Goal: Task Accomplishment & Management: Complete application form

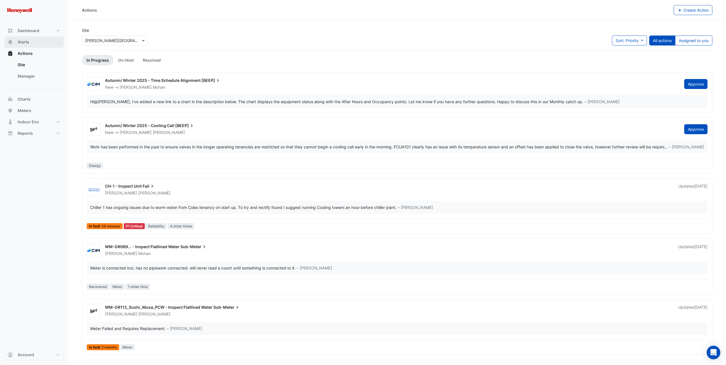
click at [30, 41] on button "Alerts" at bounding box center [34, 41] width 59 height 11
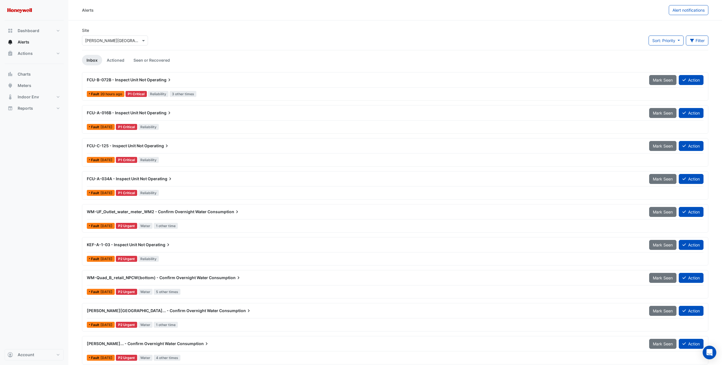
click at [158, 246] on span "Operating" at bounding box center [158, 245] width 25 height 6
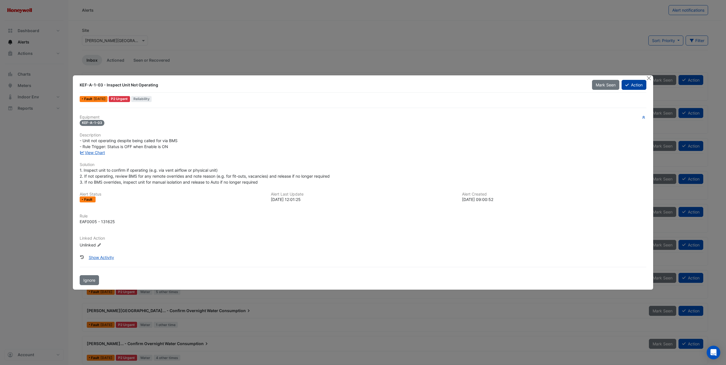
click at [631, 87] on button "Action" at bounding box center [633, 85] width 25 height 10
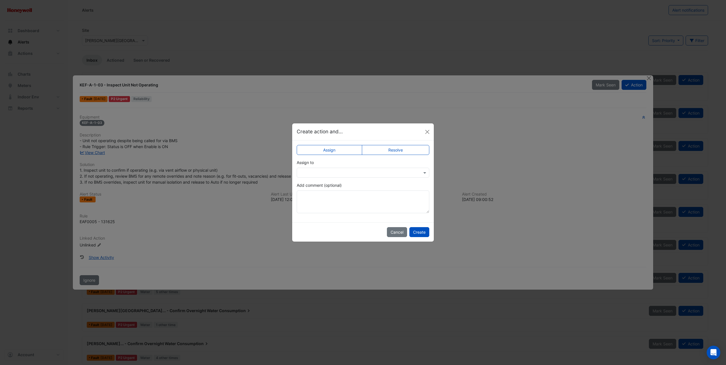
click at [382, 175] on input "text" at bounding box center [357, 173] width 115 height 6
type input "**"
click at [317, 195] on span "[PERSON_NAME]" at bounding box center [322, 193] width 32 height 5
click at [418, 232] on button "Create" at bounding box center [419, 232] width 20 height 10
